Goal: Task Accomplishment & Management: Complete application form

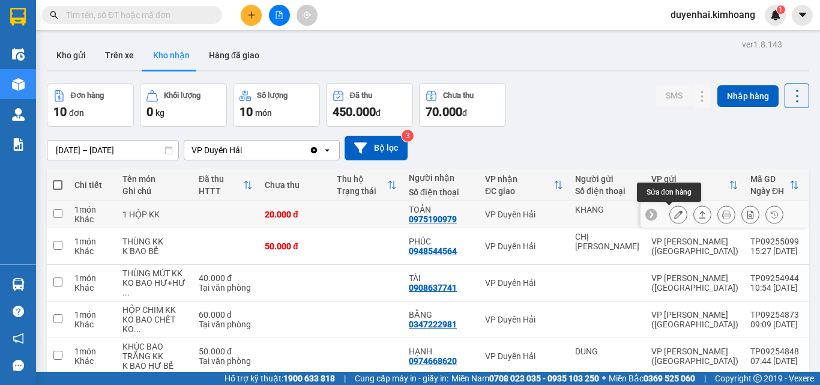
click at [674, 217] on icon at bounding box center [678, 214] width 8 height 8
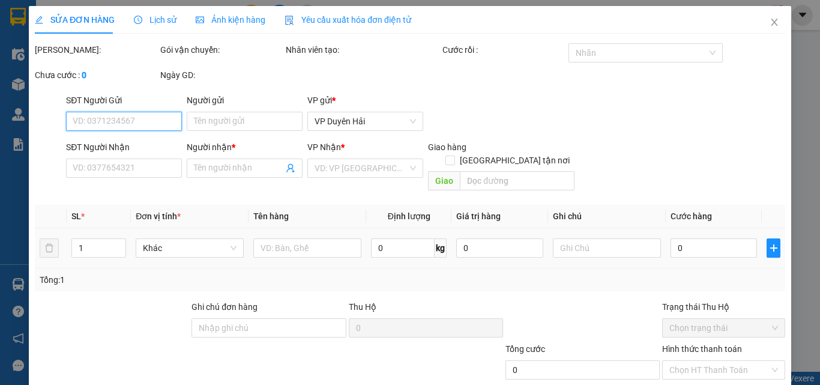
type input "KHANG"
type input "0975190979"
type input "TOẢN"
type input "20.000"
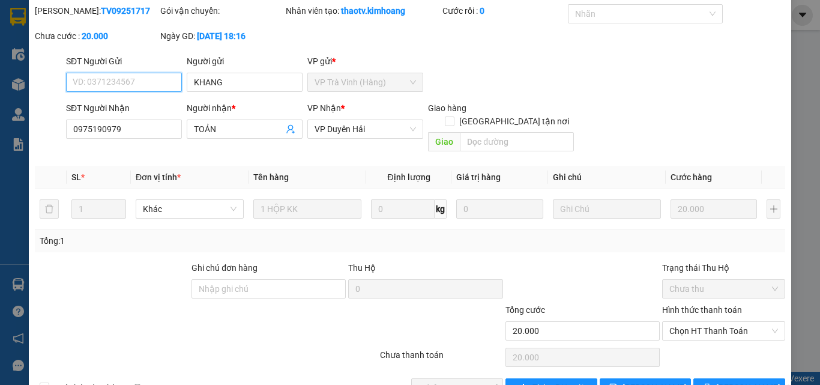
scroll to position [62, 0]
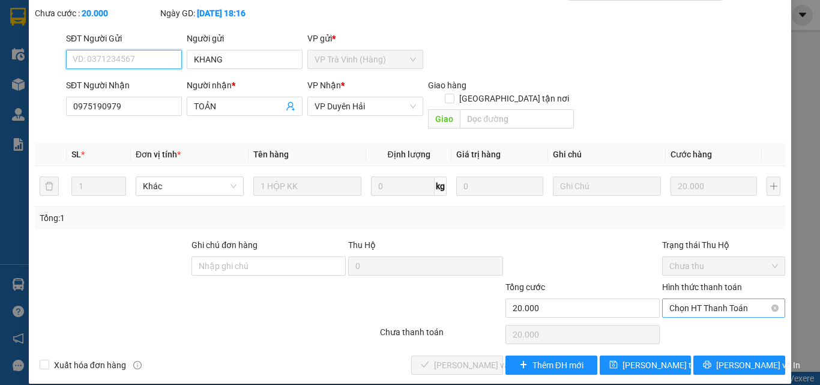
click at [707, 299] on span "Chọn HT Thanh Toán" at bounding box center [724, 308] width 109 height 18
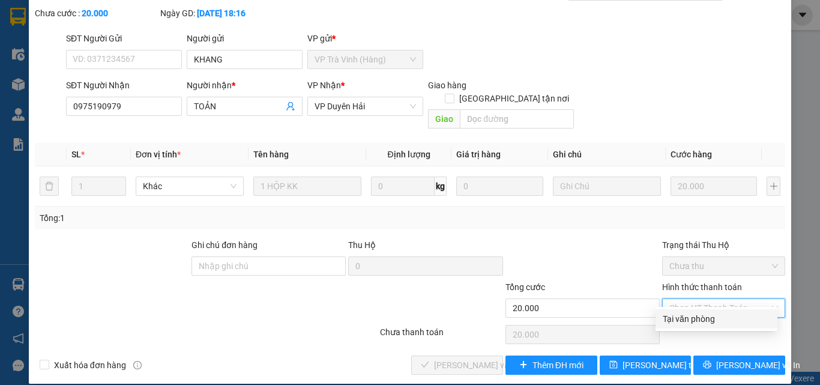
click at [695, 323] on div "Tại văn phòng" at bounding box center [717, 318] width 108 height 13
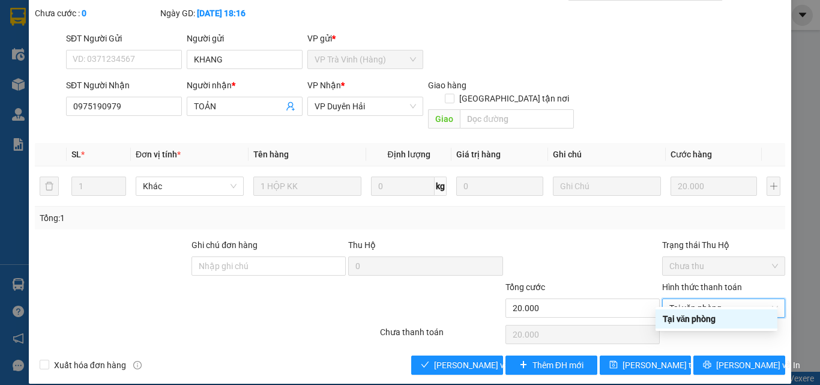
type input "0"
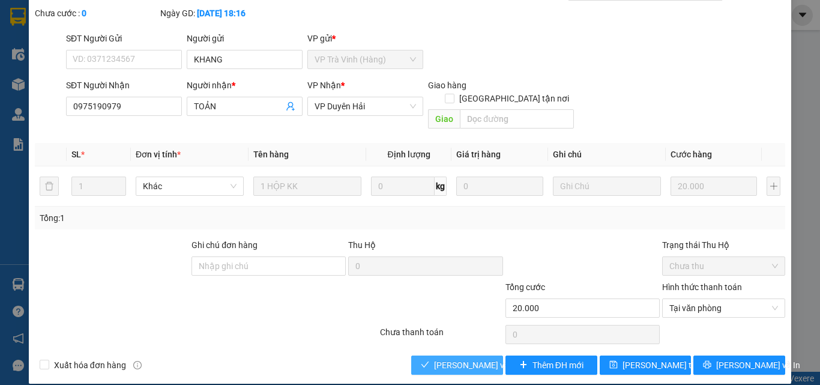
click at [453, 359] on span "[PERSON_NAME] và Giao hàng" at bounding box center [491, 365] width 115 height 13
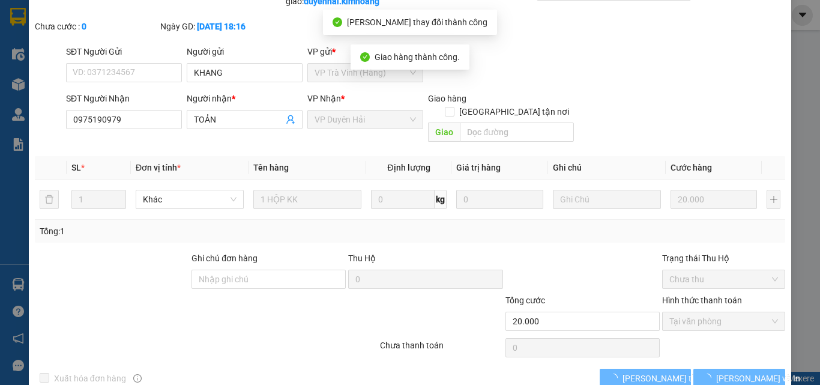
scroll to position [0, 0]
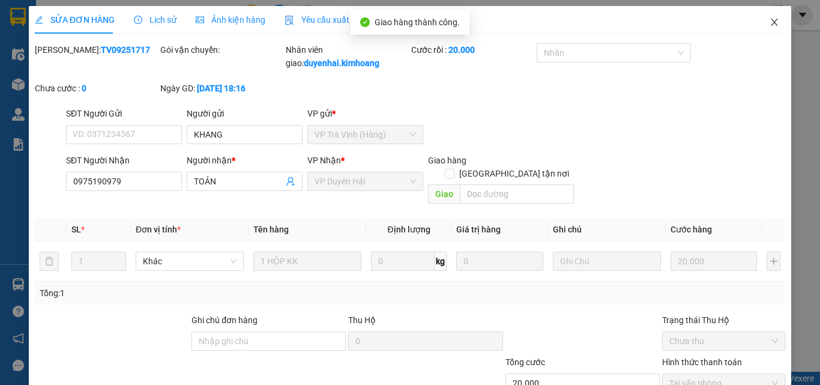
click at [770, 22] on icon "close" at bounding box center [775, 22] width 10 height 10
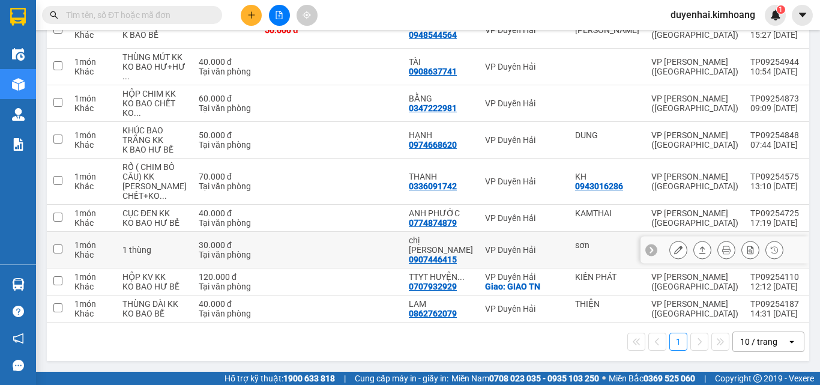
scroll to position [252, 0]
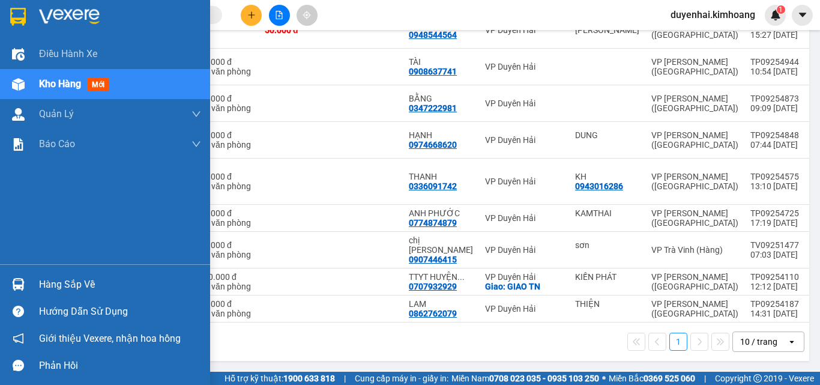
click at [35, 289] on div "Hàng sắp về" at bounding box center [105, 284] width 210 height 27
click at [3, 243] on div "Điều hành xe Kho hàng mới Quản [PERSON_NAME] lý chuyến Quản lý khách hàng mới B…" at bounding box center [105, 192] width 210 height 385
click at [76, 282] on div "Hàng sắp về" at bounding box center [120, 285] width 162 height 18
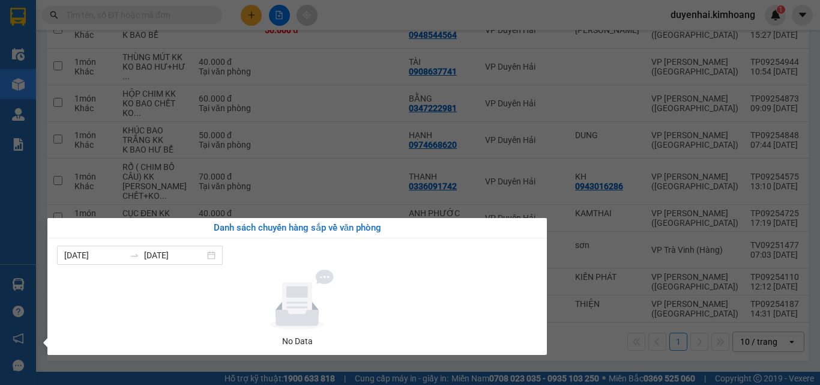
click at [31, 228] on div "Điều hành xe Kho hàng mới Quản [PERSON_NAME] lý chuyến Quản lý khách hàng mới B…" at bounding box center [18, 192] width 36 height 385
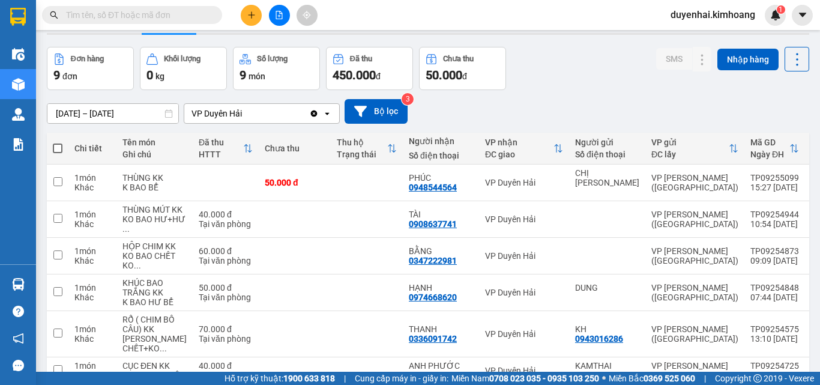
scroll to position [11, 0]
